Goal: Transaction & Acquisition: Purchase product/service

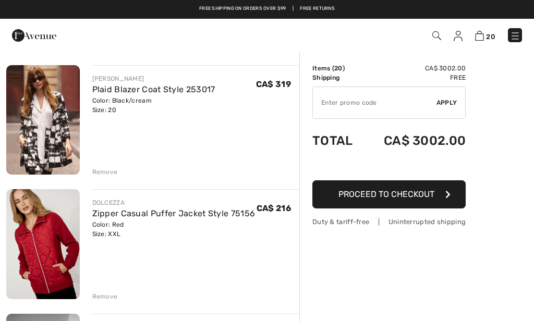
scroll to position [2053, 0]
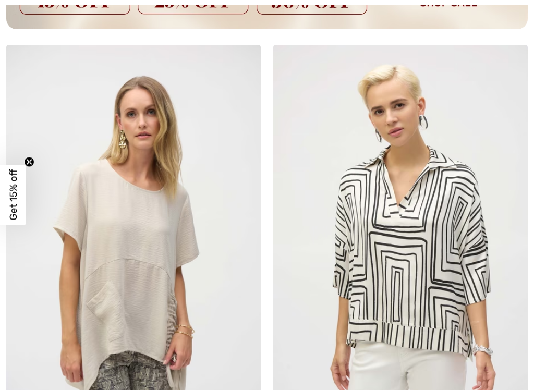
scroll to position [10944, 0]
click at [129, 198] on img at bounding box center [133, 235] width 255 height 382
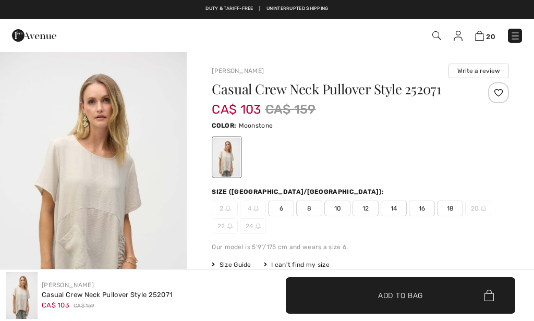
click at [437, 206] on span "18" at bounding box center [450, 209] width 26 height 16
click at [0, 0] on div at bounding box center [0, 0] width 0 height 0
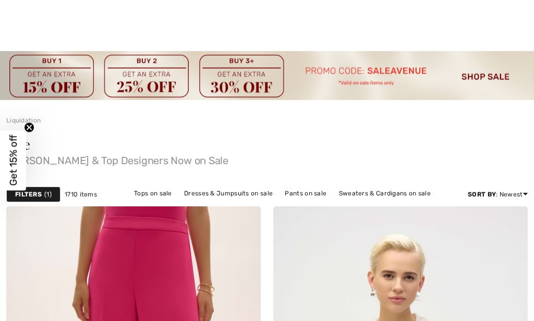
scroll to position [11210, 0]
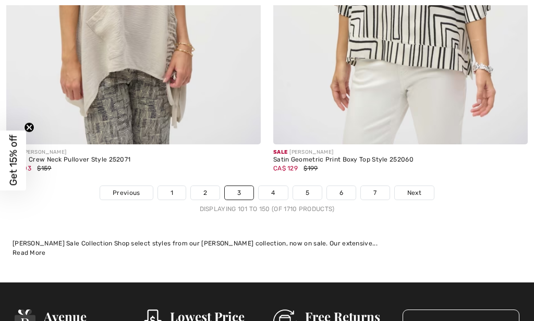
click at [273, 186] on link "4" at bounding box center [273, 193] width 29 height 14
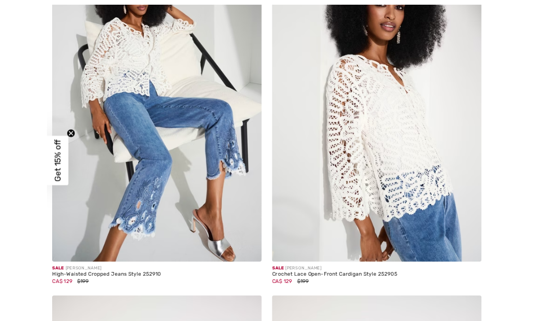
scroll to position [9212, 0]
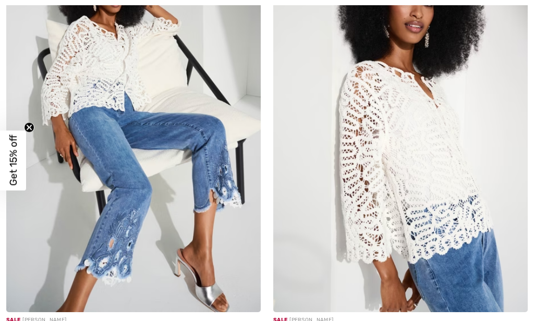
click at [113, 105] on img at bounding box center [133, 122] width 255 height 382
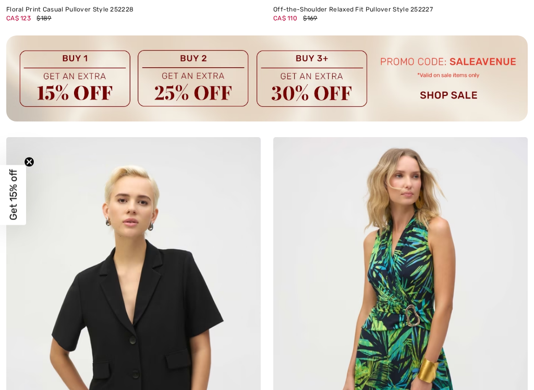
scroll to position [11094, 0]
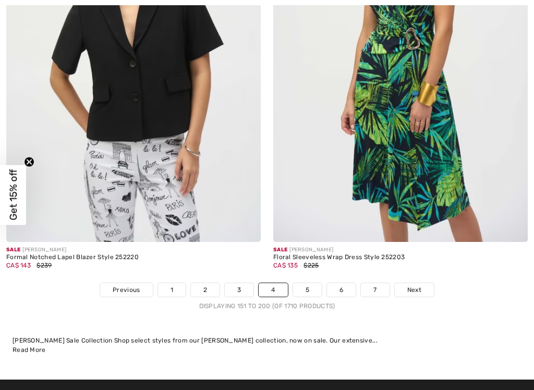
click at [300, 283] on link "5" at bounding box center [307, 290] width 29 height 14
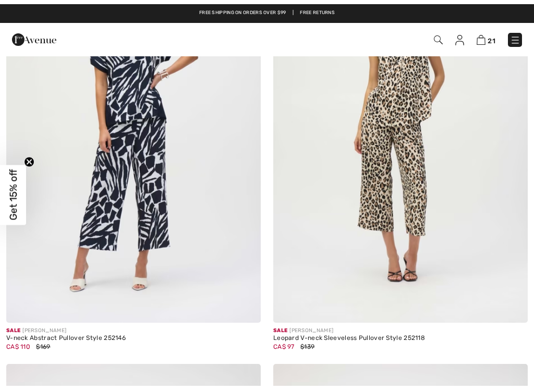
scroll to position [1113, 0]
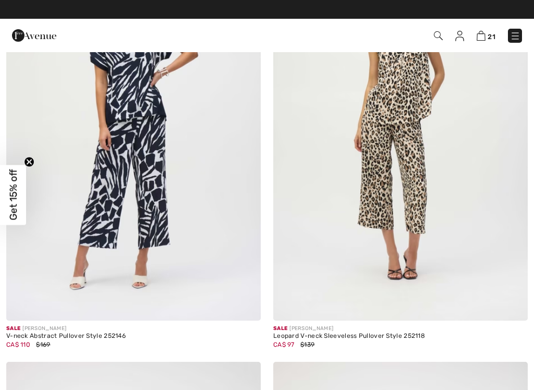
click at [388, 173] on img at bounding box center [400, 130] width 255 height 382
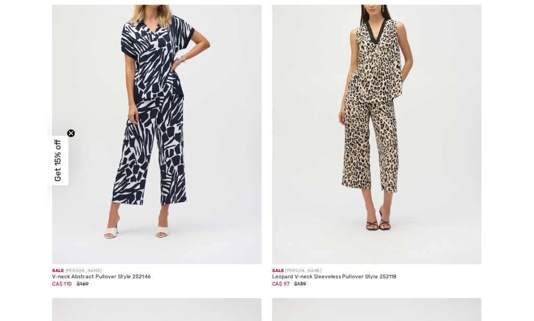
scroll to position [1153, 0]
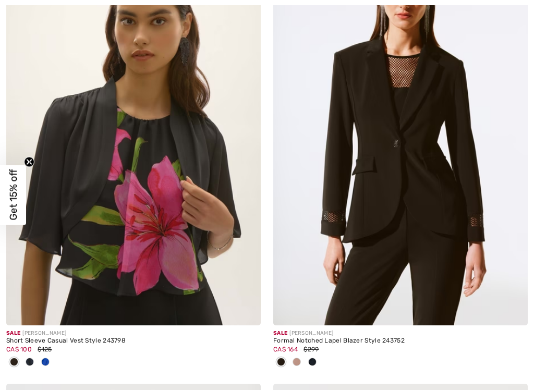
scroll to position [6559, 0]
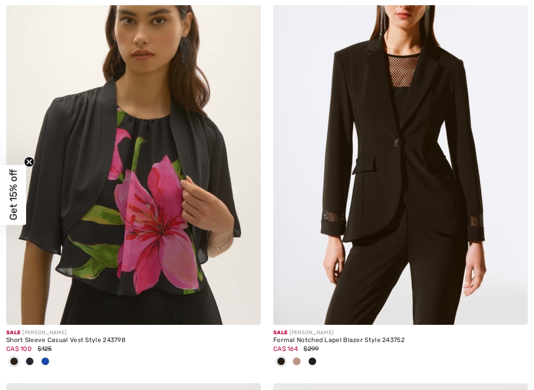
click at [79, 117] on img at bounding box center [133, 134] width 255 height 382
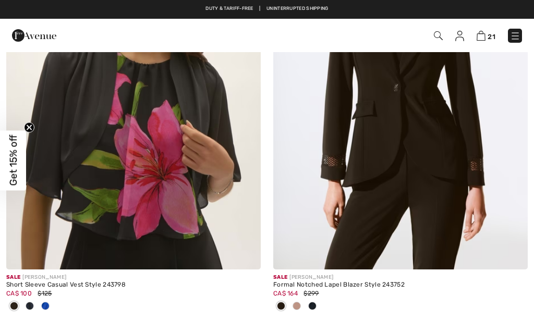
scroll to position [6599, 0]
click at [64, 93] on img at bounding box center [133, 79] width 255 height 382
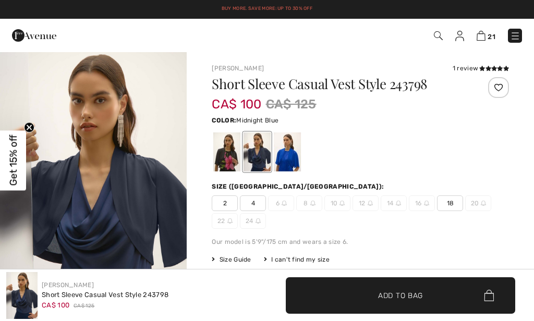
click at [255, 149] on div at bounding box center [257, 152] width 27 height 39
click at [282, 151] on div at bounding box center [287, 152] width 27 height 39
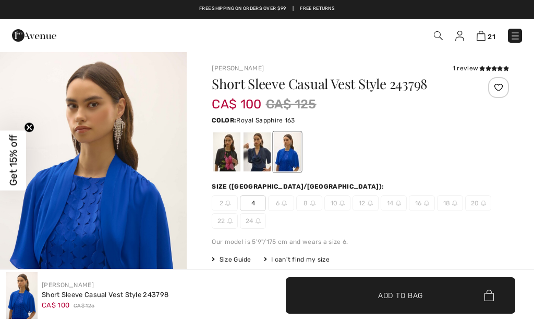
click at [250, 146] on div at bounding box center [257, 152] width 27 height 39
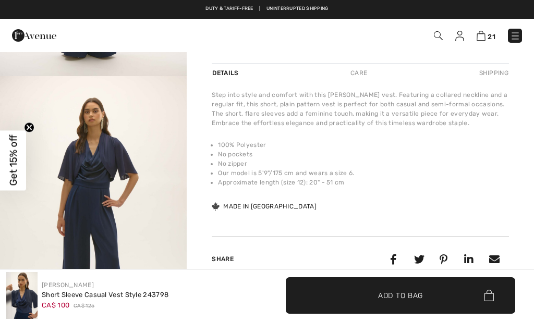
scroll to position [489, 0]
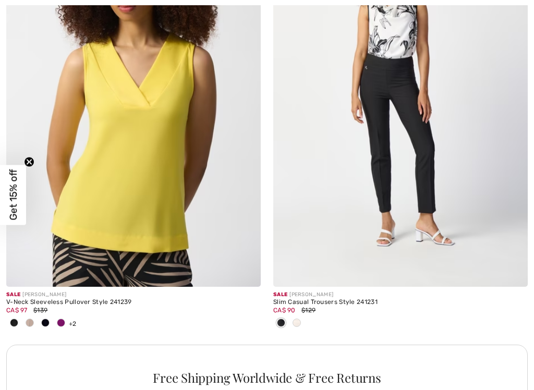
scroll to position [7901, 0]
click at [136, 145] on img at bounding box center [133, 96] width 255 height 382
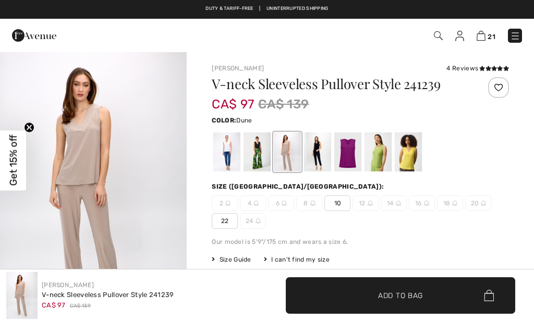
click at [223, 148] on div at bounding box center [226, 152] width 27 height 39
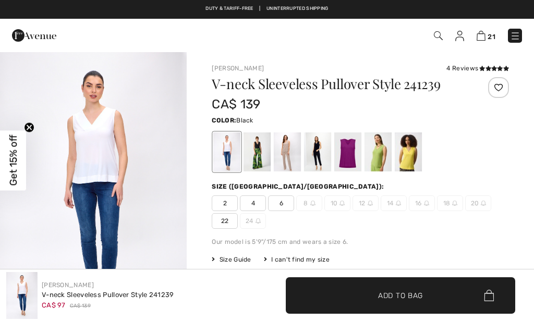
click at [256, 158] on div at bounding box center [257, 152] width 27 height 39
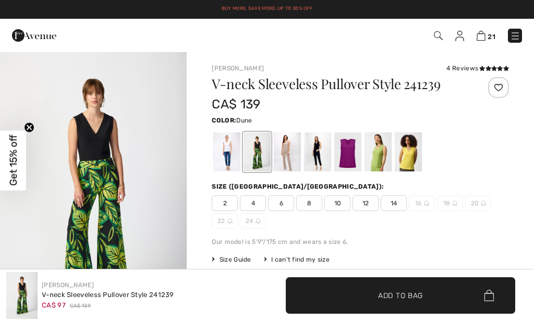
click at [292, 157] on div at bounding box center [287, 152] width 27 height 39
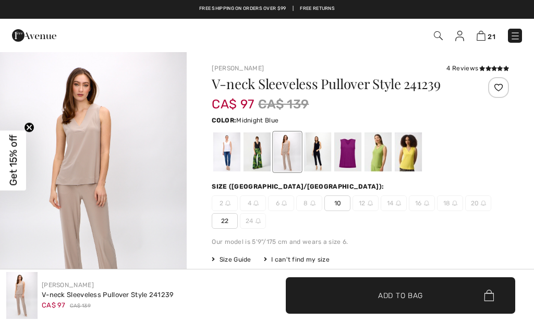
click at [317, 155] on div at bounding box center [317, 152] width 27 height 39
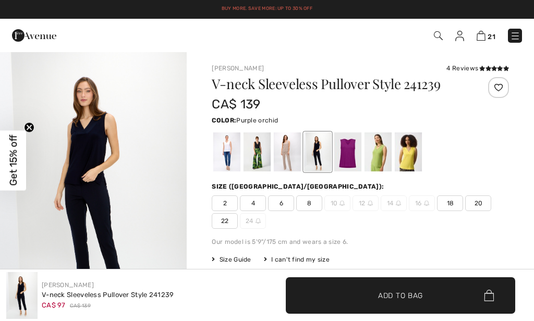
click at [342, 155] on div at bounding box center [347, 152] width 27 height 39
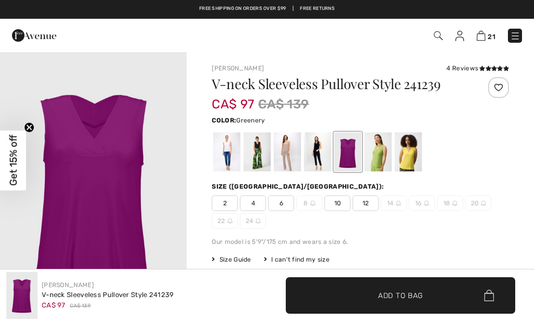
click at [377, 158] on div at bounding box center [378, 152] width 27 height 39
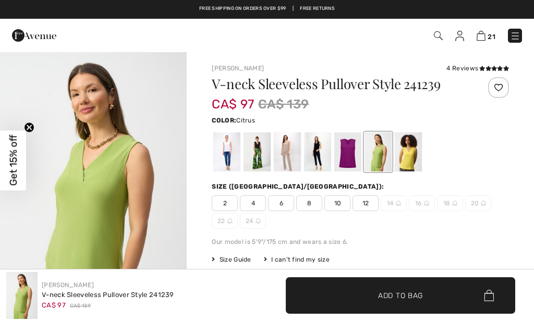
click at [414, 156] on div at bounding box center [408, 152] width 27 height 39
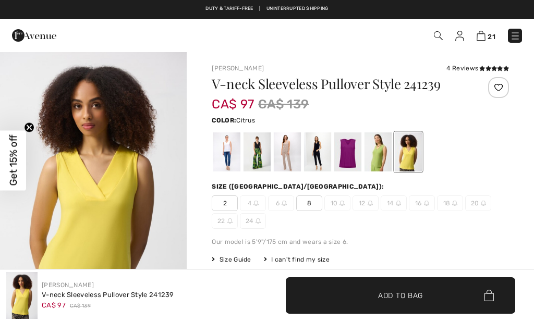
click at [306, 141] on div at bounding box center [317, 152] width 27 height 39
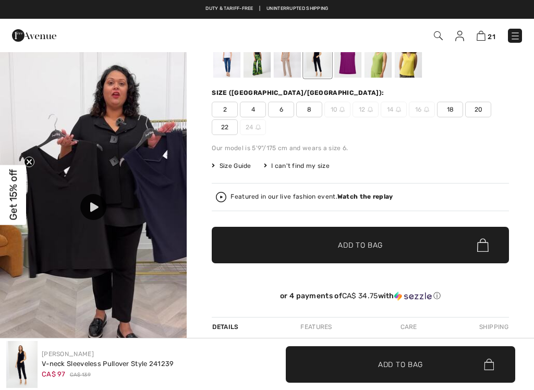
scroll to position [88, 0]
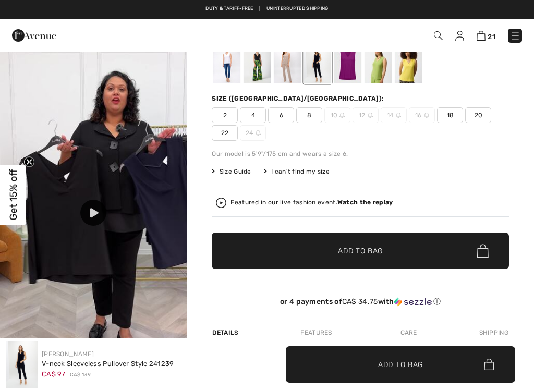
click at [465, 118] on span "20" at bounding box center [478, 115] width 26 height 16
click at [384, 248] on span "✔ Added to Bag Add to Bag" at bounding box center [360, 251] width 297 height 37
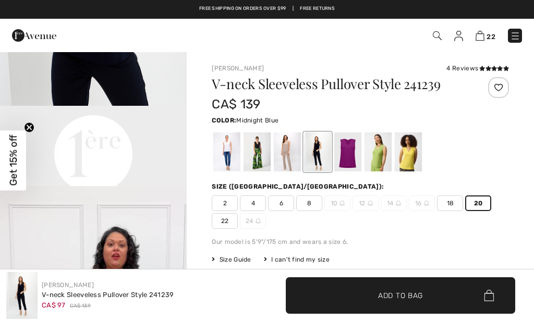
scroll to position [0, 0]
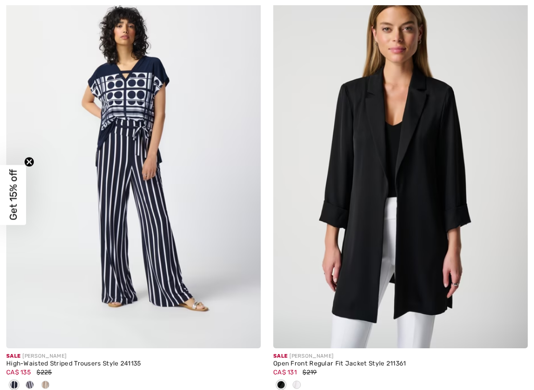
scroll to position [8362, 0]
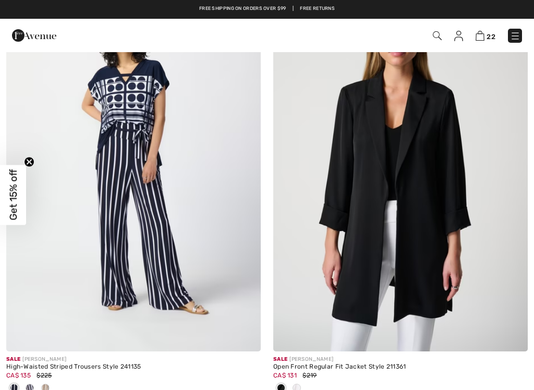
click at [295, 321] on span at bounding box center [297, 388] width 8 height 8
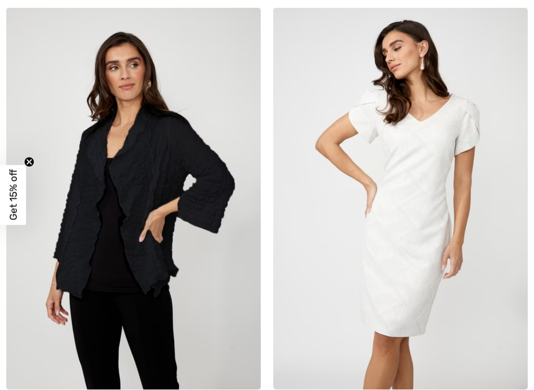
scroll to position [10069, 0]
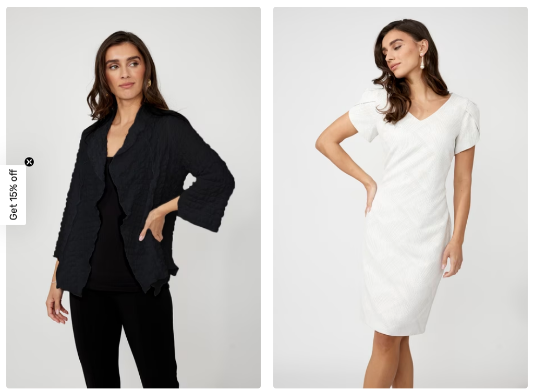
click at [145, 146] on img at bounding box center [133, 198] width 255 height 382
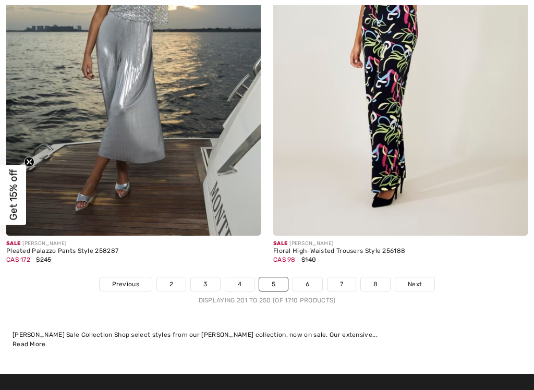
scroll to position [11170, 0]
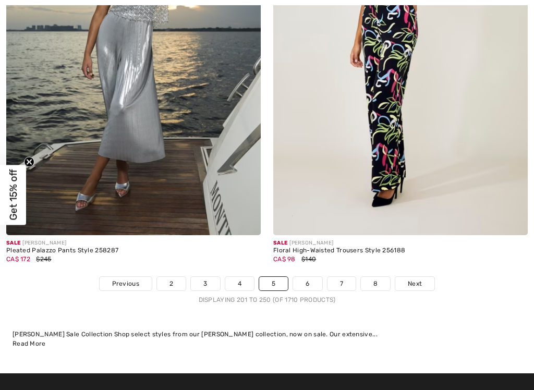
click at [307, 277] on link "6" at bounding box center [307, 284] width 29 height 14
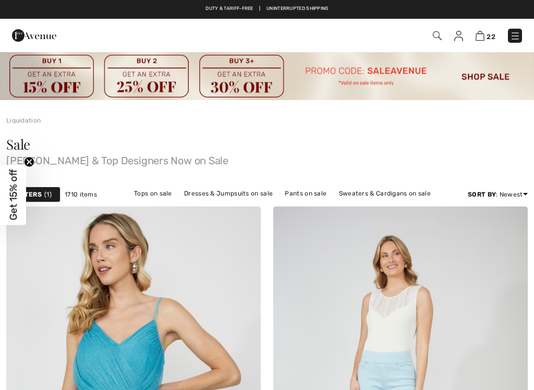
scroll to position [237, 0]
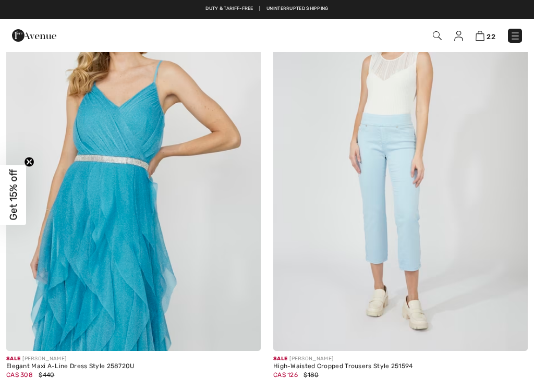
click at [357, 247] on img at bounding box center [400, 160] width 255 height 382
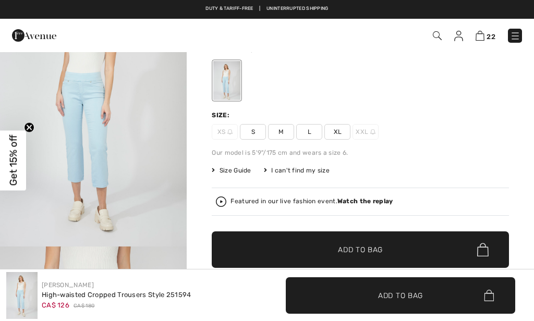
scroll to position [31, 0]
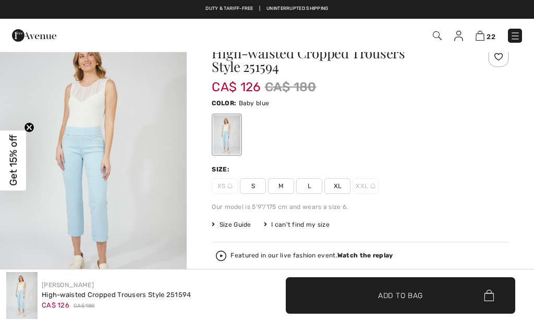
click at [228, 225] on span "Size Guide" at bounding box center [231, 224] width 39 height 9
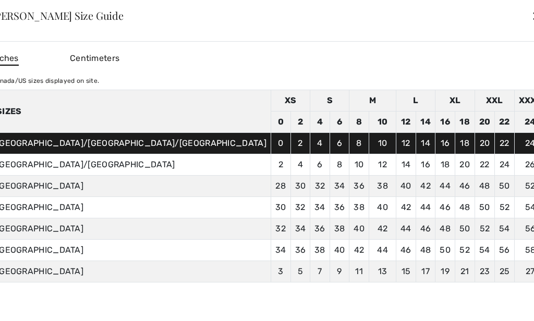
click at [532, 13] on div "✕" at bounding box center [537, 16] width 11 height 22
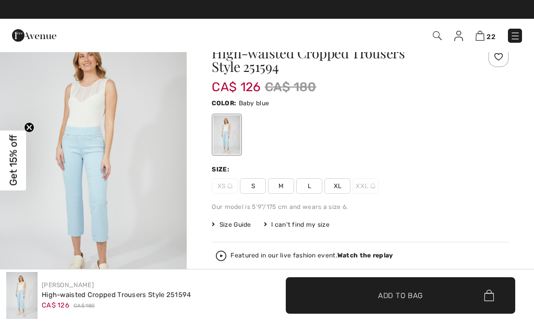
click at [329, 190] on span "XL" at bounding box center [337, 186] width 26 height 16
click at [356, 299] on span "✔ Added to Bag" at bounding box center [385, 295] width 64 height 11
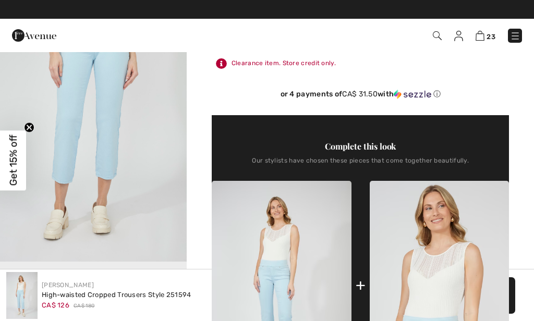
scroll to position [312, 0]
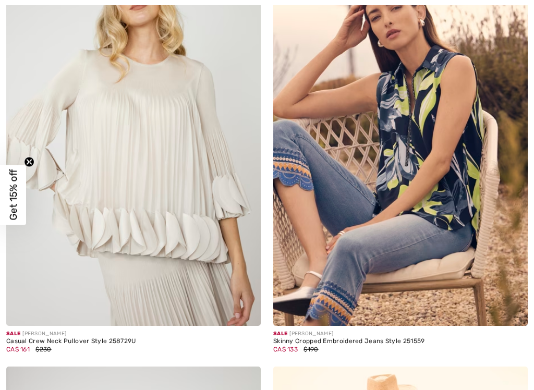
scroll to position [747, 0]
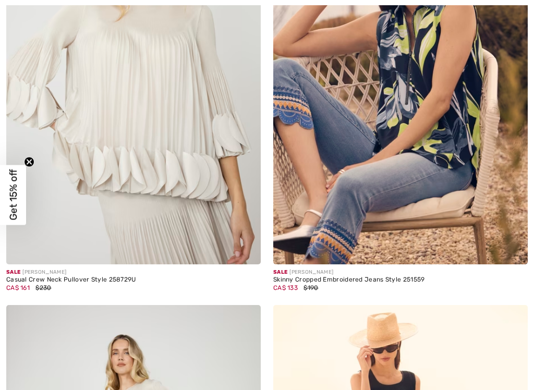
click at [340, 221] on img at bounding box center [400, 74] width 255 height 382
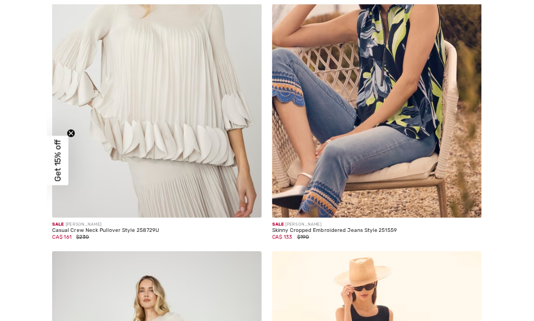
scroll to position [787, 0]
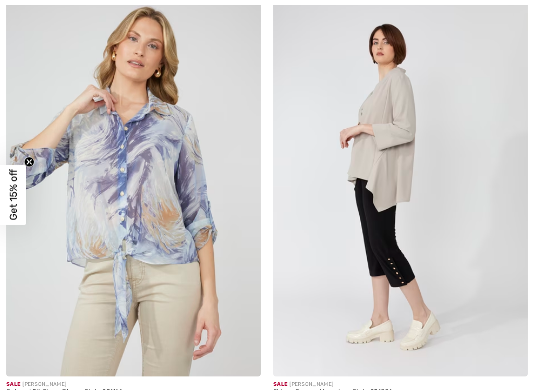
scroll to position [2906, 0]
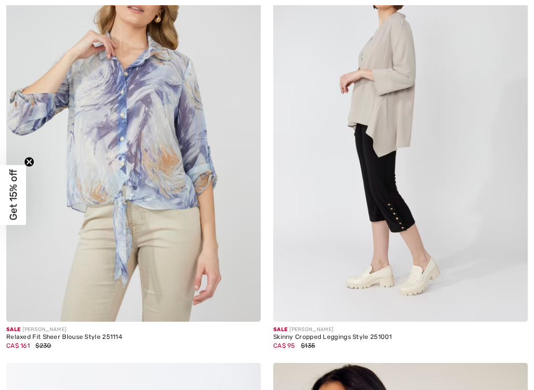
click at [358, 182] on img at bounding box center [400, 131] width 255 height 382
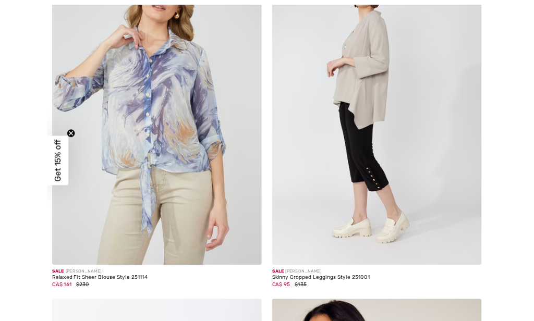
scroll to position [2945, 0]
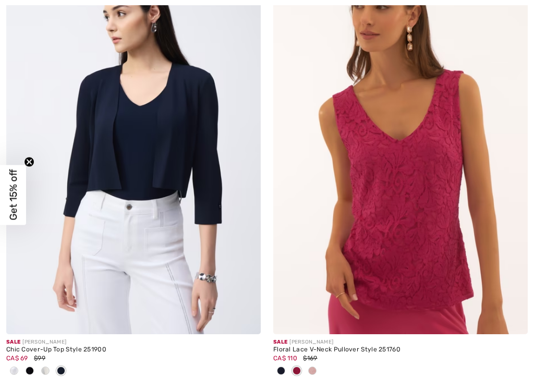
scroll to position [3841, 0]
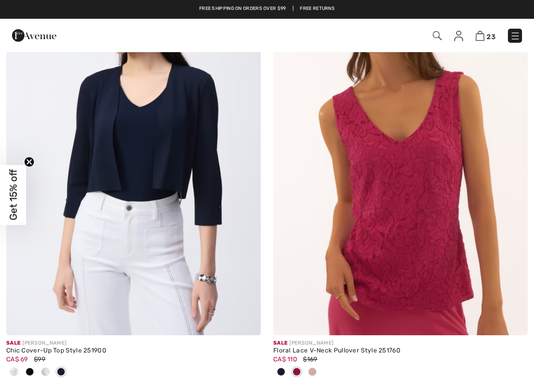
click at [34, 364] on div at bounding box center [30, 372] width 16 height 17
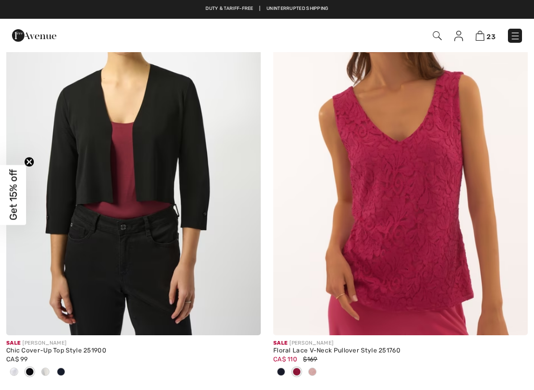
click at [43, 364] on div at bounding box center [46, 372] width 16 height 17
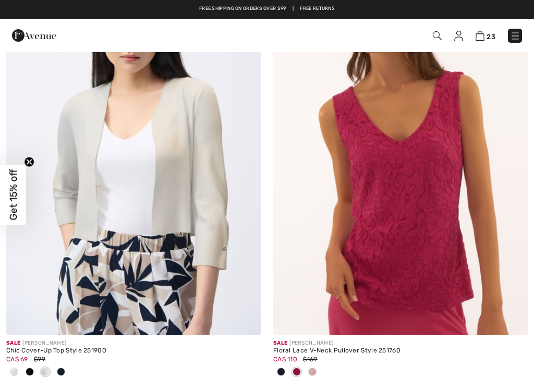
click at [20, 364] on div at bounding box center [14, 372] width 16 height 17
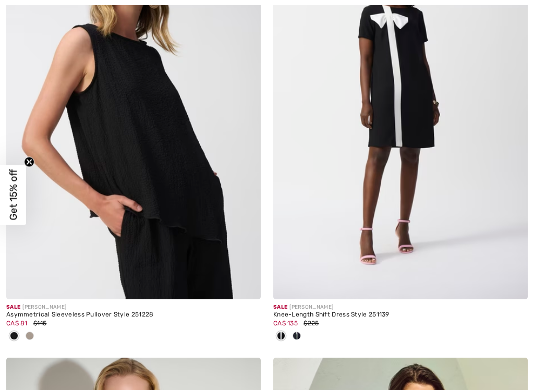
scroll to position [4781, 0]
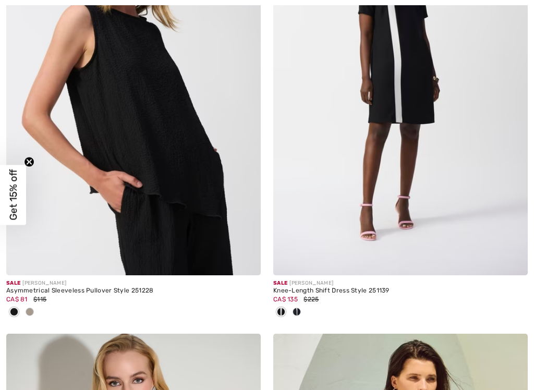
click at [25, 304] on div at bounding box center [30, 312] width 16 height 17
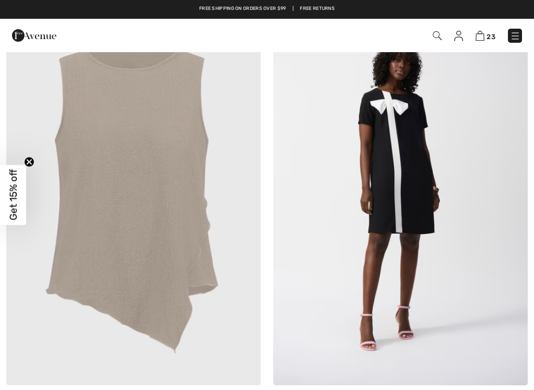
scroll to position [4611, 0]
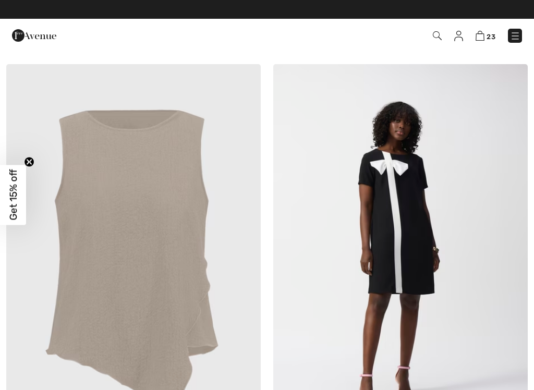
click at [83, 294] on img at bounding box center [133, 255] width 255 height 382
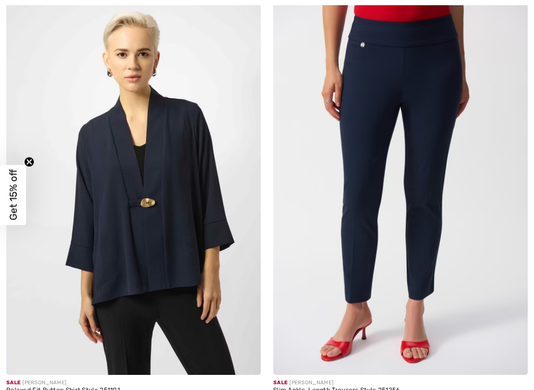
scroll to position [10592, 0]
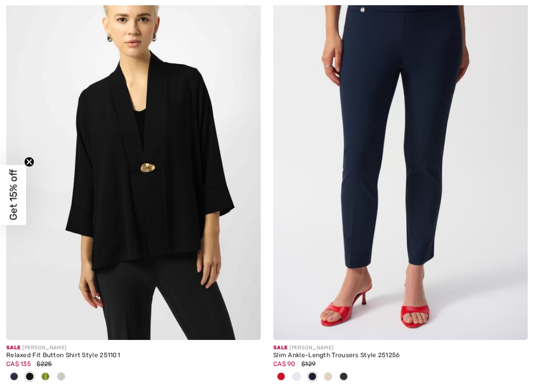
scroll to position [10624, 0]
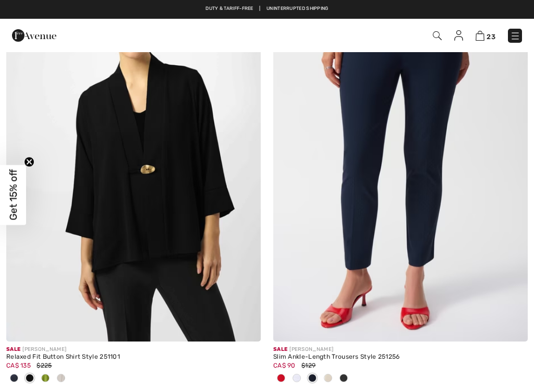
click at [38, 321] on div at bounding box center [46, 378] width 16 height 17
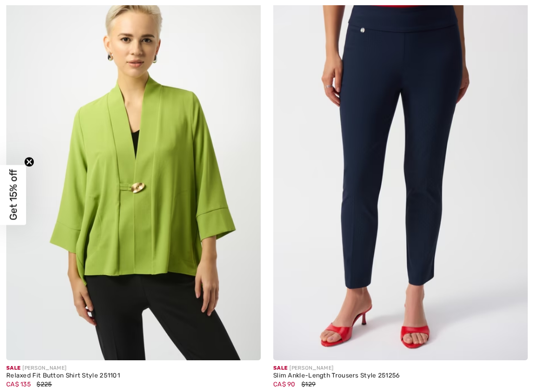
scroll to position [10606, 0]
click at [53, 321] on div at bounding box center [61, 397] width 16 height 17
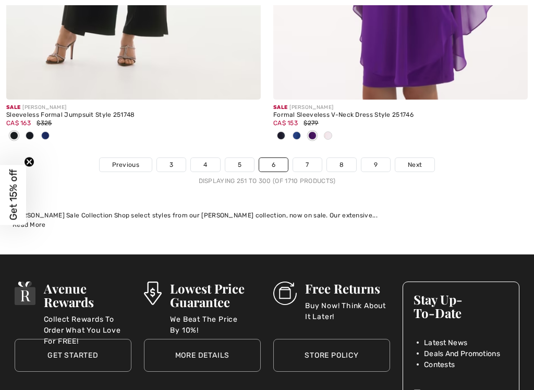
scroll to position [11463, 0]
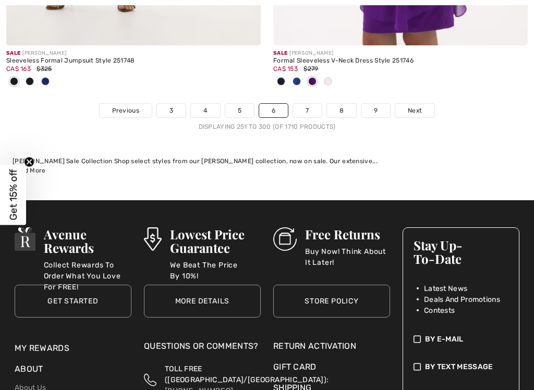
click at [308, 104] on link "7" at bounding box center [307, 111] width 28 height 14
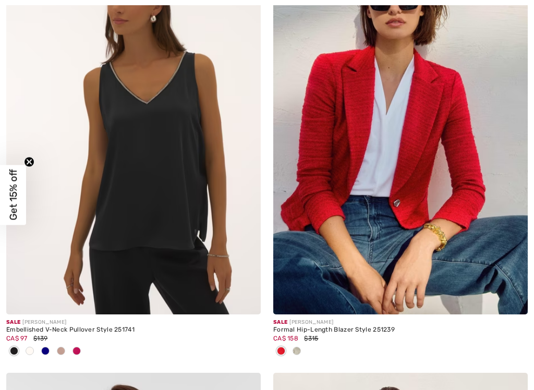
click at [100, 265] on img at bounding box center [133, 124] width 255 height 382
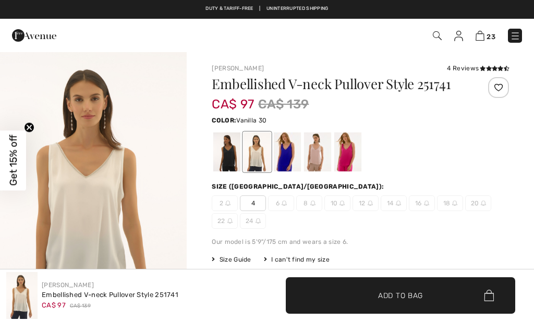
click at [287, 158] on div at bounding box center [287, 152] width 27 height 39
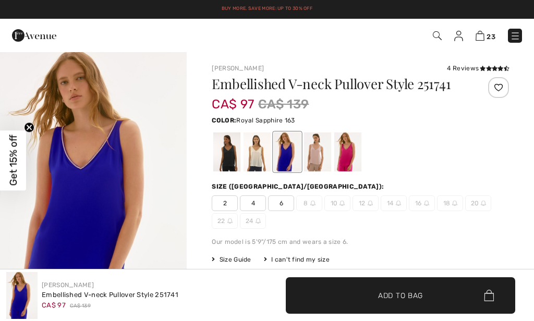
click at [308, 160] on div at bounding box center [317, 152] width 27 height 39
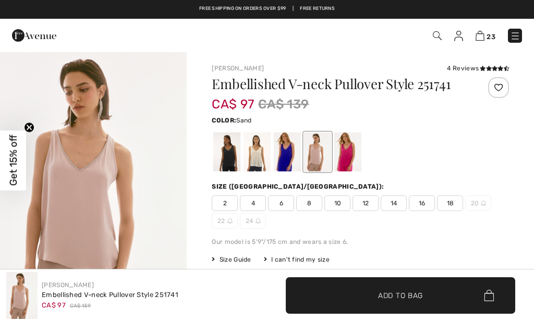
click at [349, 150] on div at bounding box center [347, 152] width 27 height 39
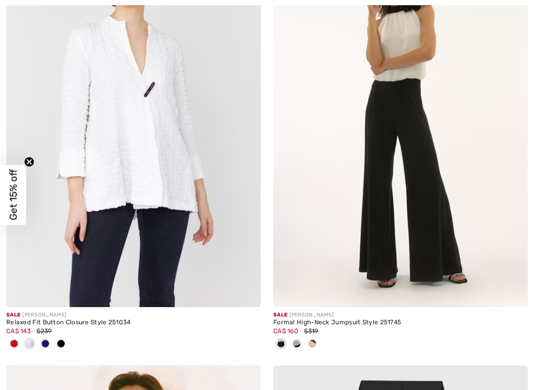
scroll to position [1161, 0]
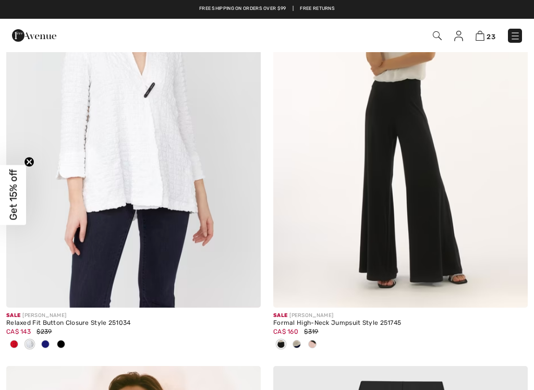
click at [133, 155] on img at bounding box center [133, 117] width 255 height 382
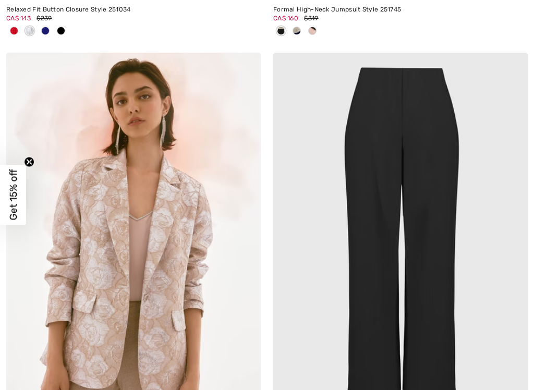
scroll to position [1477, 0]
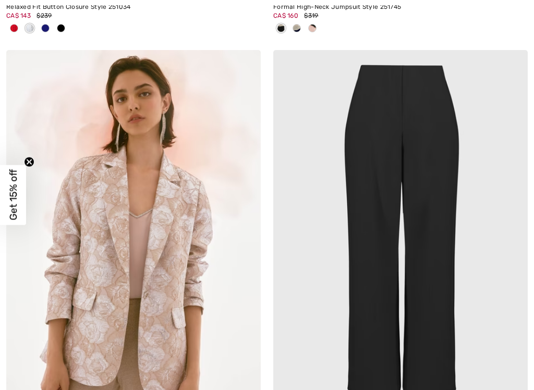
click at [59, 347] on img at bounding box center [133, 241] width 255 height 382
click at [59, 346] on img at bounding box center [133, 241] width 255 height 382
click at [59, 307] on img at bounding box center [133, 241] width 255 height 382
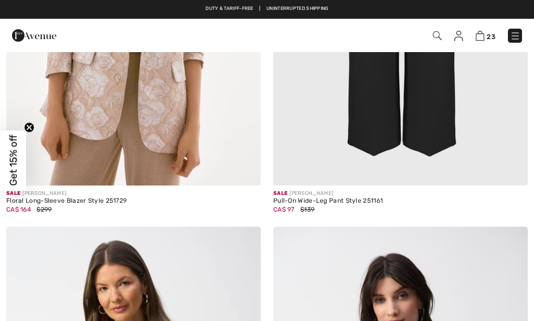
scroll to position [1723, 0]
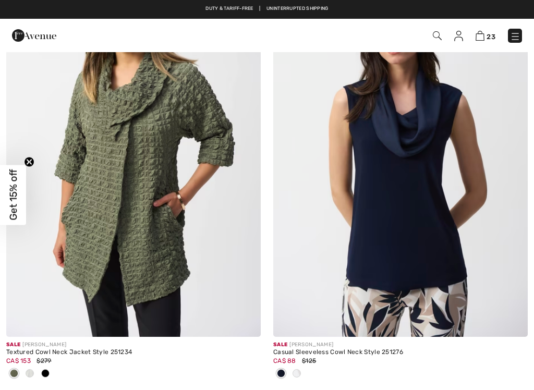
scroll to position [1992, 0]
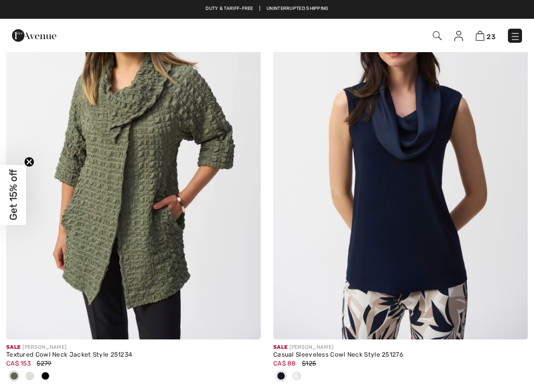
click at [77, 279] on img at bounding box center [133, 149] width 255 height 382
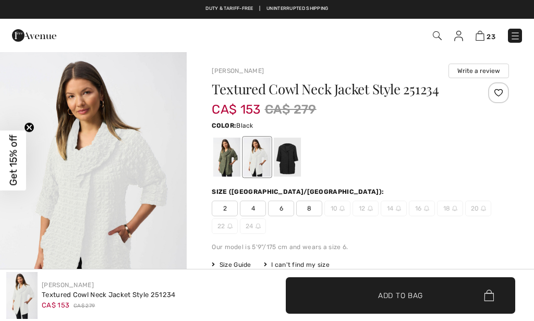
click at [295, 165] on div at bounding box center [287, 157] width 27 height 39
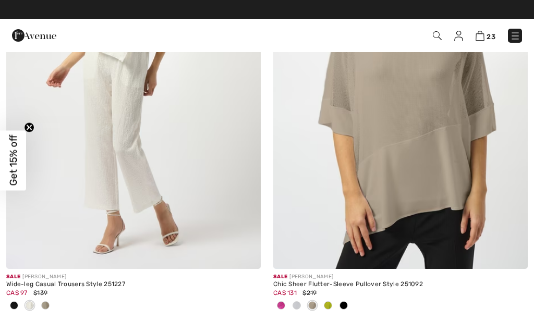
scroll to position [2495, 0]
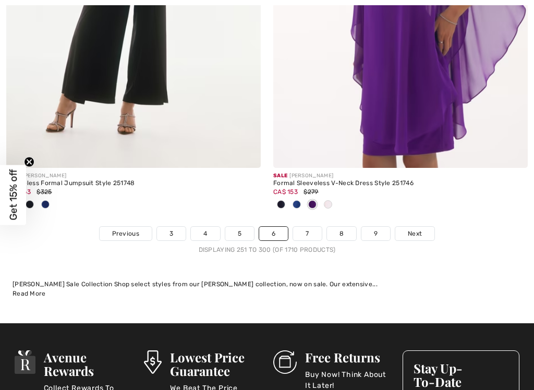
scroll to position [11327, 0]
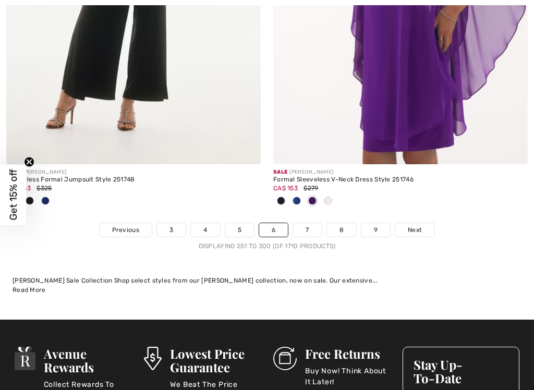
click at [305, 223] on link "7" at bounding box center [307, 230] width 28 height 14
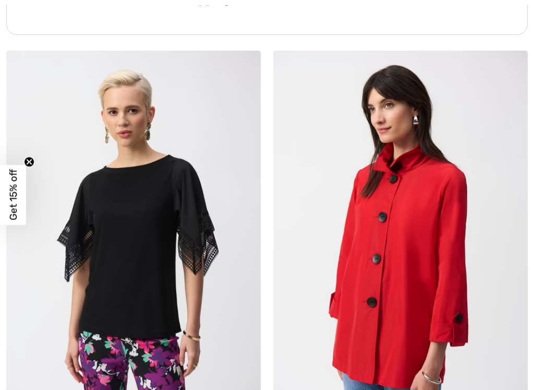
scroll to position [8420, 0]
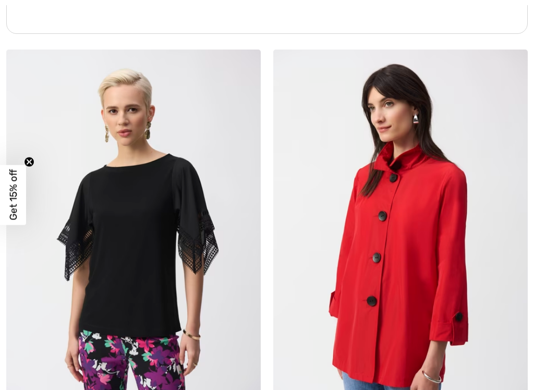
click at [373, 295] on img at bounding box center [400, 241] width 255 height 382
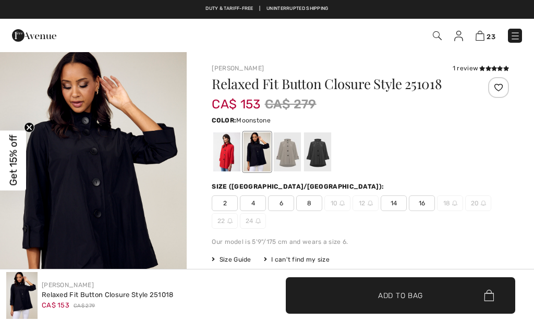
click at [286, 151] on div at bounding box center [287, 152] width 27 height 39
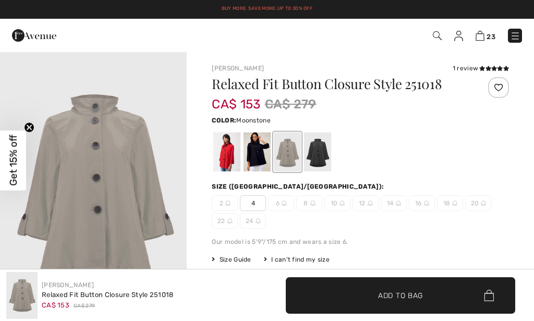
click at [319, 167] on div at bounding box center [317, 152] width 27 height 39
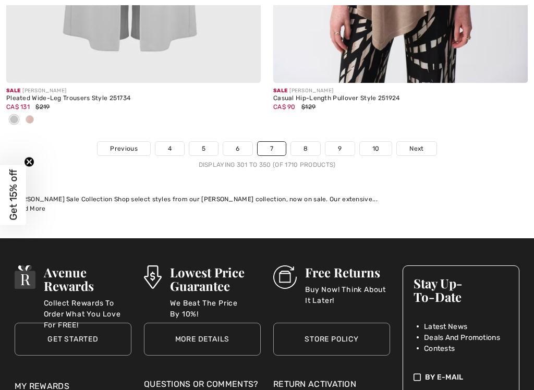
scroll to position [11483, 0]
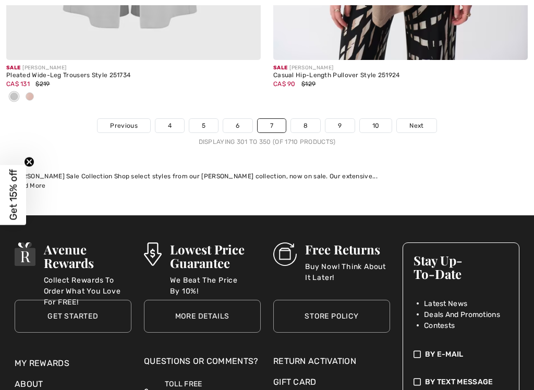
click at [314, 119] on link "8" at bounding box center [305, 126] width 29 height 14
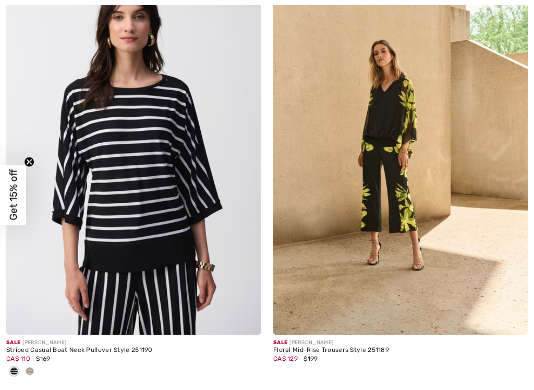
scroll to position [5054, 0]
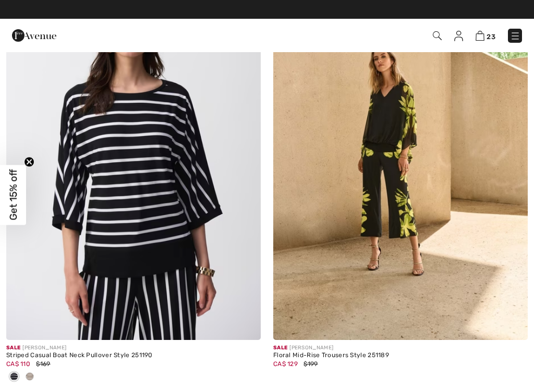
click at [29, 372] on span at bounding box center [30, 376] width 8 height 8
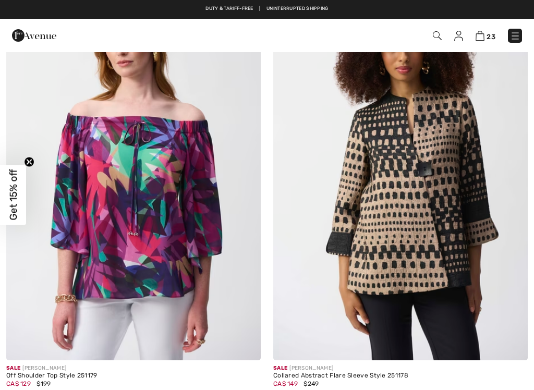
scroll to position [6100, 0]
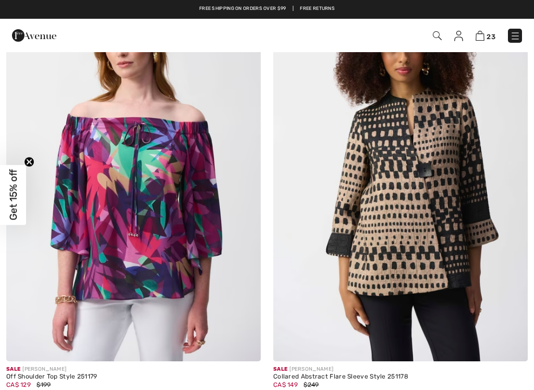
click at [371, 240] on img at bounding box center [400, 171] width 255 height 382
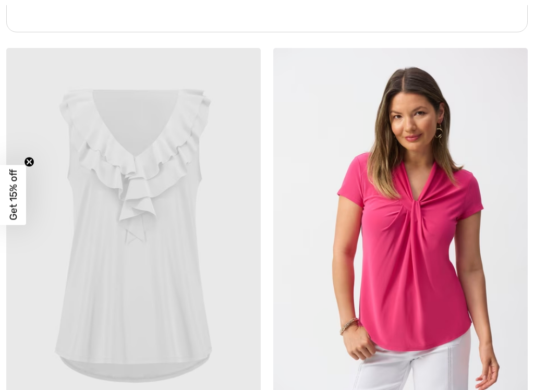
scroll to position [10873, 0]
click at [442, 256] on img at bounding box center [400, 238] width 255 height 382
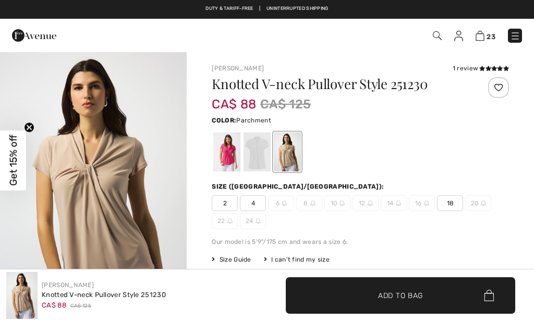
click at [256, 158] on div at bounding box center [257, 152] width 27 height 39
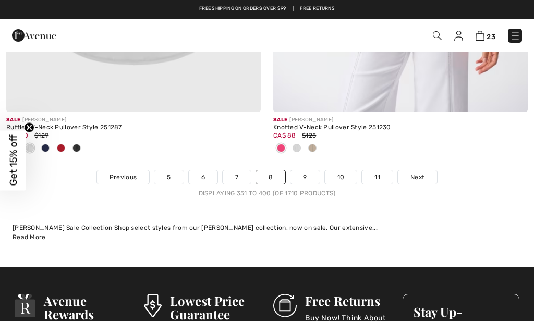
scroll to position [11206, 0]
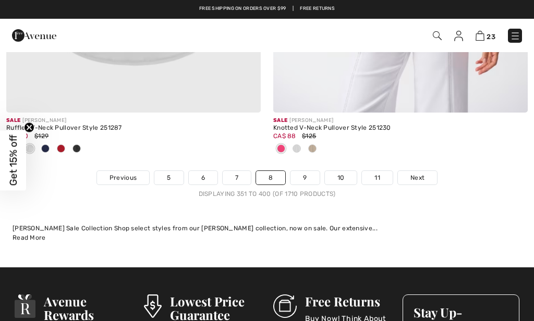
click at [307, 171] on link "9" at bounding box center [305, 178] width 29 height 14
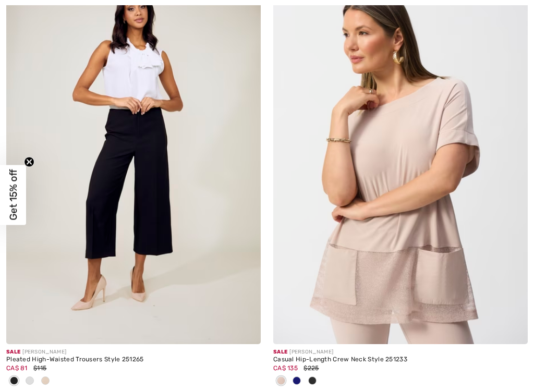
scroll to position [3493, 0]
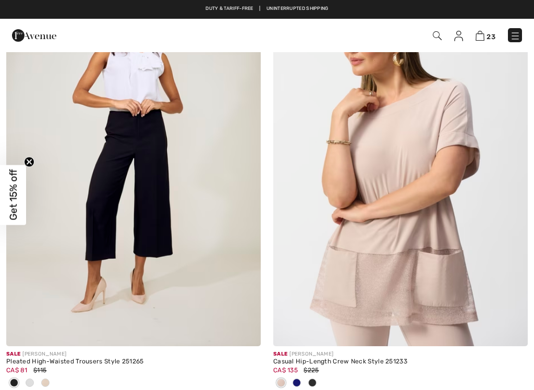
click at [291, 321] on div at bounding box center [297, 383] width 16 height 17
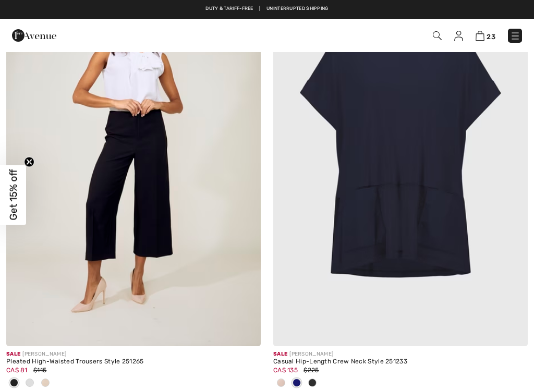
click at [315, 321] on span at bounding box center [312, 383] width 8 height 8
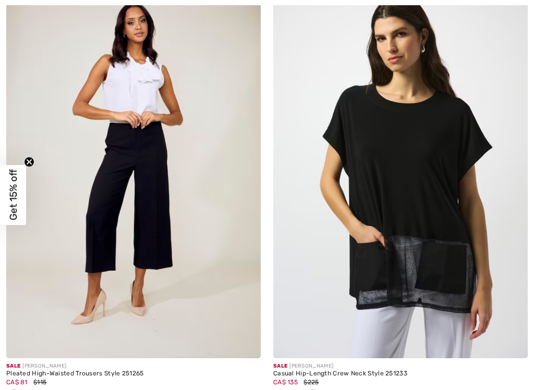
scroll to position [3482, 0]
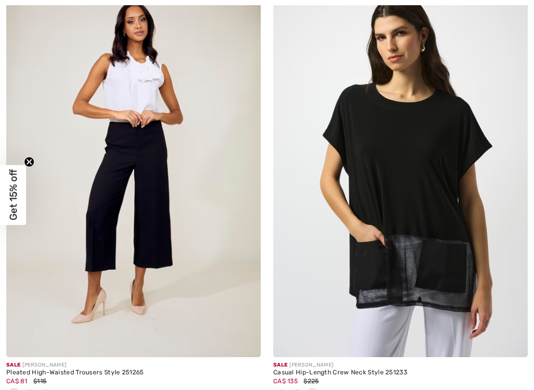
click at [24, 321] on div at bounding box center [30, 394] width 16 height 17
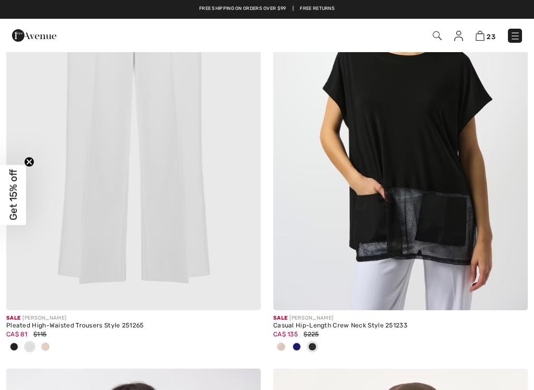
scroll to position [3527, 0]
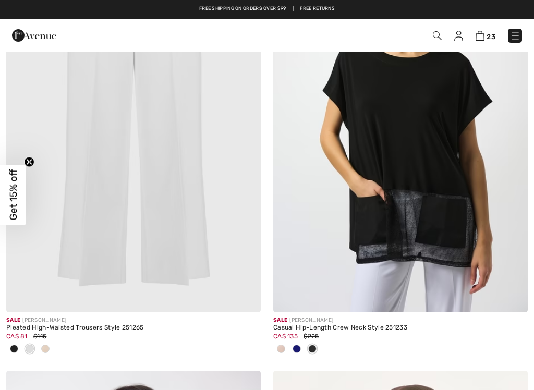
click at [42, 321] on span at bounding box center [45, 349] width 8 height 8
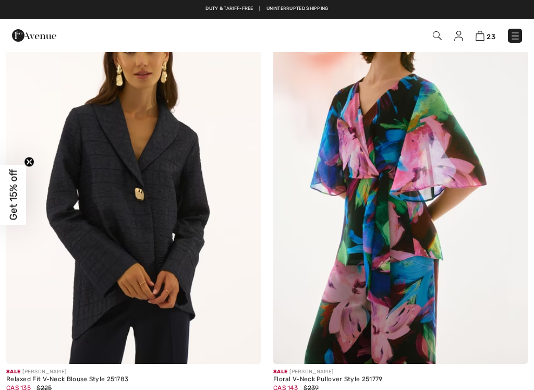
scroll to position [4352, 0]
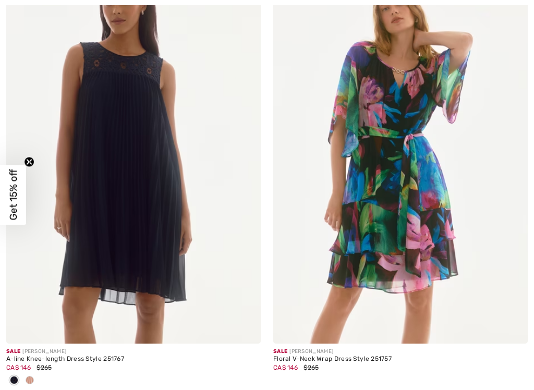
scroll to position [5746, 0]
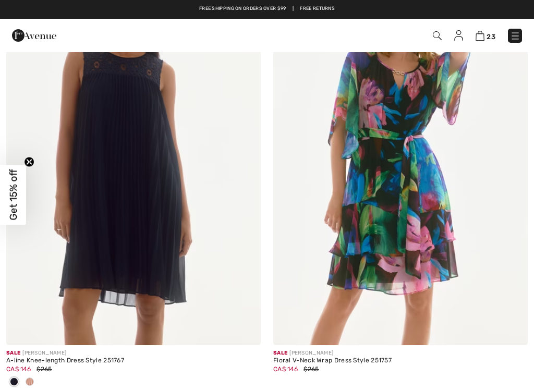
click at [23, 321] on div at bounding box center [30, 382] width 16 height 17
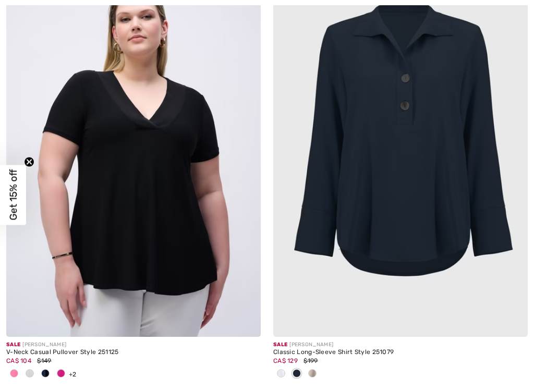
scroll to position [8443, 0]
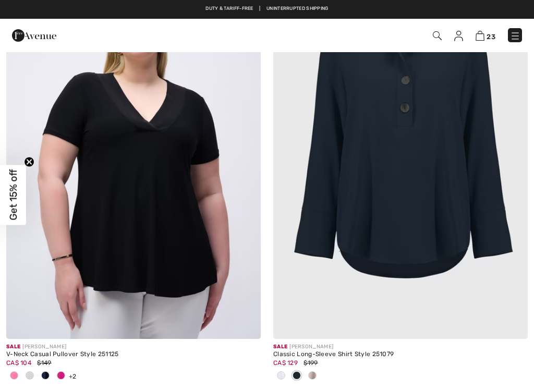
click at [310, 321] on span at bounding box center [312, 375] width 8 height 8
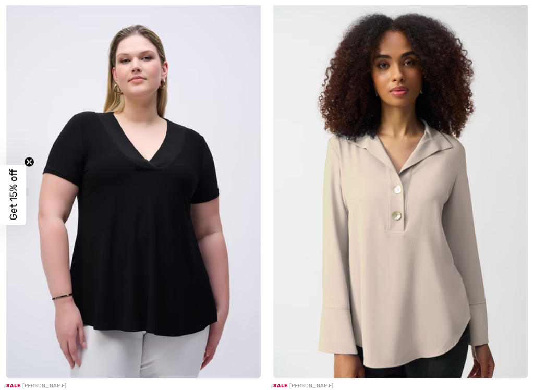
scroll to position [8406, 0]
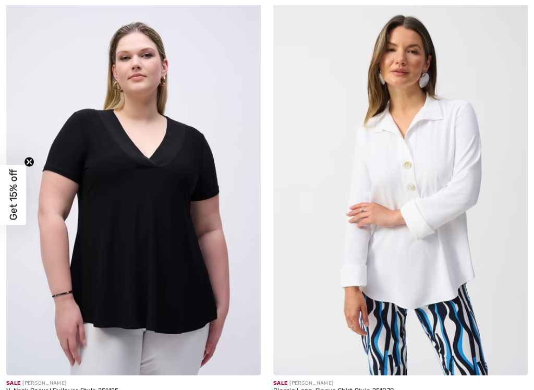
click at [280, 284] on img at bounding box center [400, 185] width 255 height 382
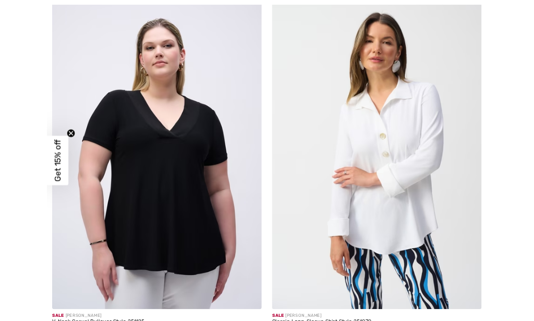
scroll to position [8446, 0]
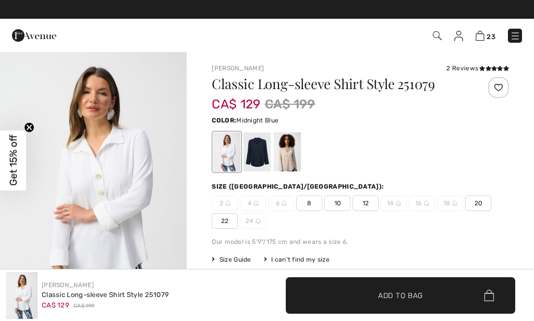
click at [257, 158] on div at bounding box center [257, 152] width 27 height 39
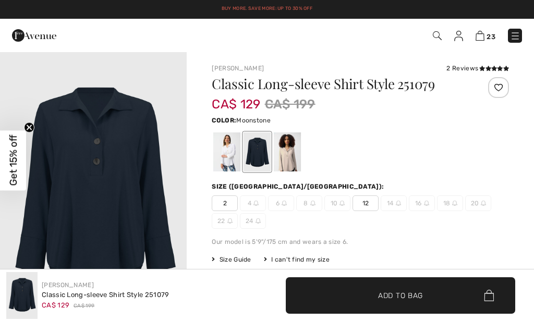
click at [284, 152] on div at bounding box center [287, 152] width 27 height 39
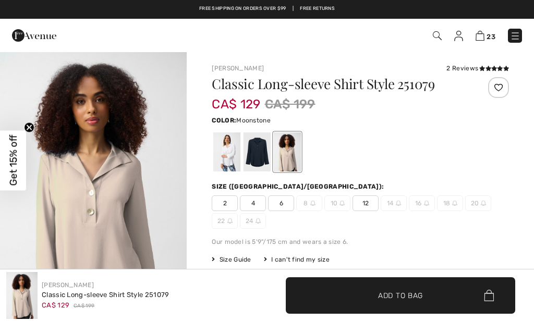
click at [1, 149] on span "Get 15% off" at bounding box center [13, 161] width 26 height 60
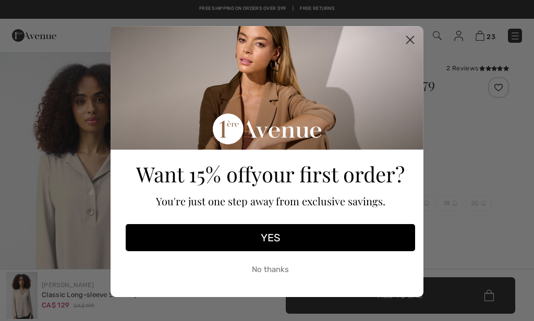
click at [404, 31] on icon "Close dialog" at bounding box center [410, 40] width 18 height 18
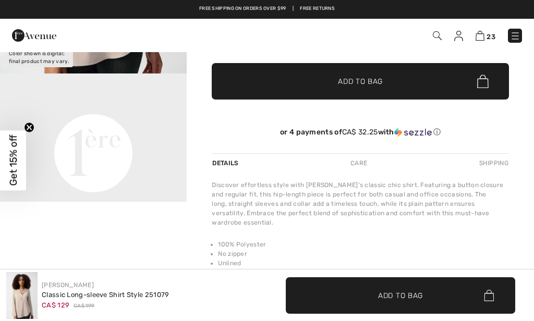
scroll to position [253, 0]
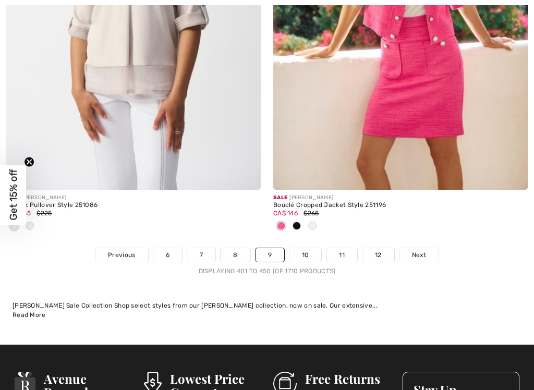
scroll to position [11335, 0]
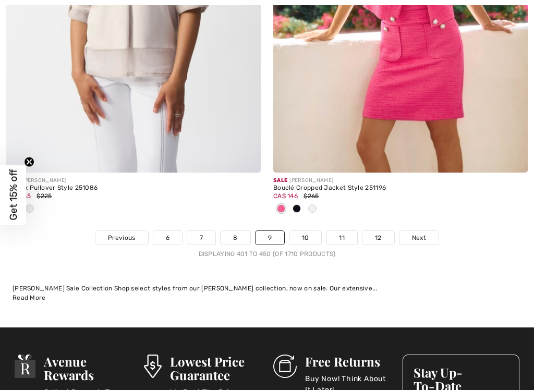
click at [309, 231] on link "10" at bounding box center [306, 238] width 32 height 14
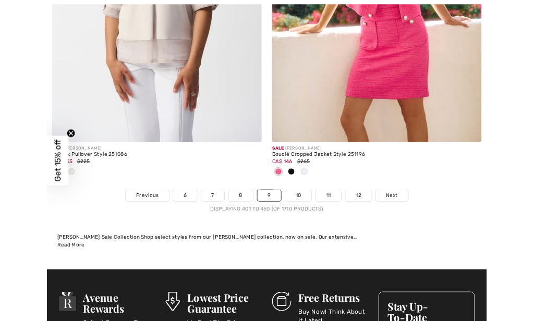
scroll to position [11375, 0]
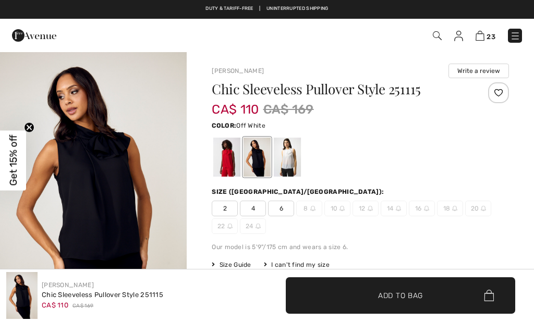
click at [285, 166] on div at bounding box center [287, 157] width 27 height 39
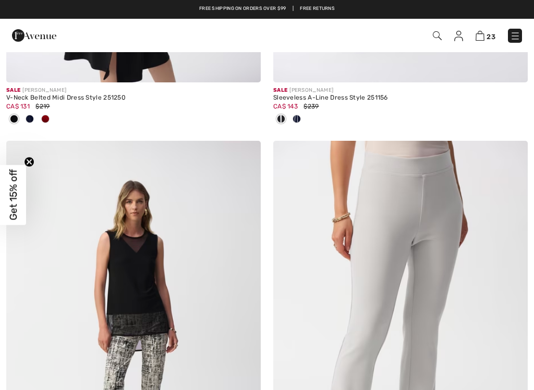
scroll to position [3666, 0]
